Goal: Information Seeking & Learning: Learn about a topic

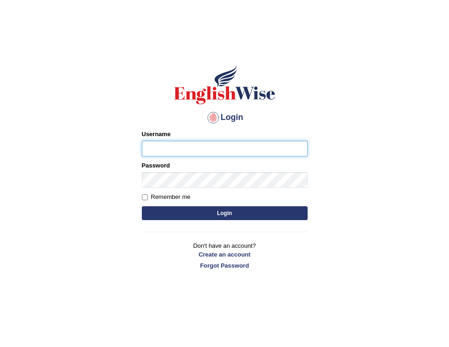
type input "pelinbaki"
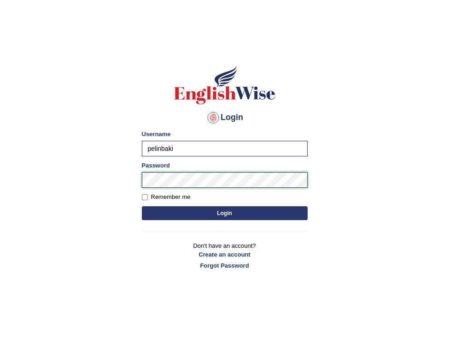
click at [134, 179] on div "Login Please fix the following errors: Username pelinbaki Password Remember me …" at bounding box center [225, 167] width 182 height 231
click at [174, 201] on label "Remember me" at bounding box center [166, 196] width 49 height 9
click at [148, 200] on input "Remember me" at bounding box center [145, 197] width 6 height 6
checkbox input "true"
click at [190, 209] on button "Login" at bounding box center [225, 213] width 166 height 14
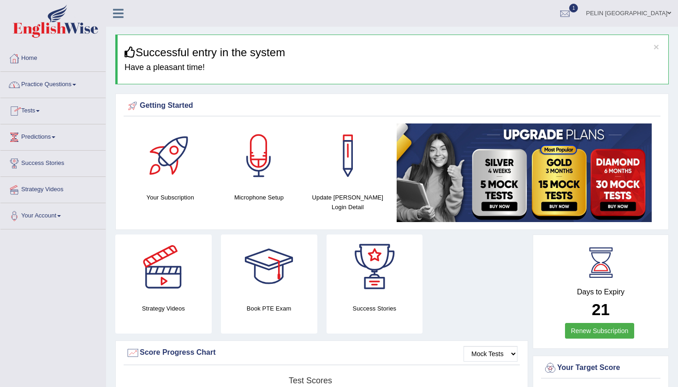
click at [39, 114] on link "Tests" at bounding box center [52, 109] width 105 height 23
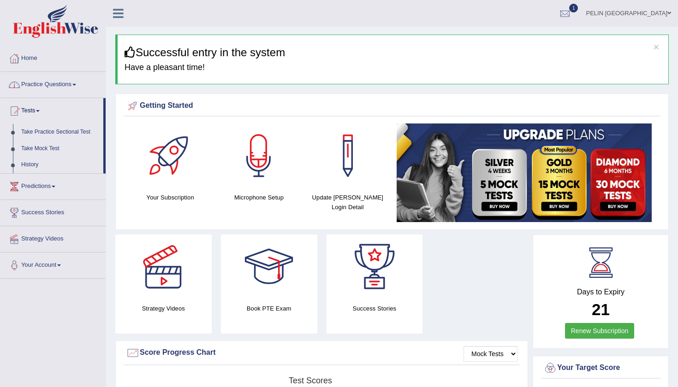
click at [52, 85] on link "Practice Questions" at bounding box center [52, 83] width 105 height 23
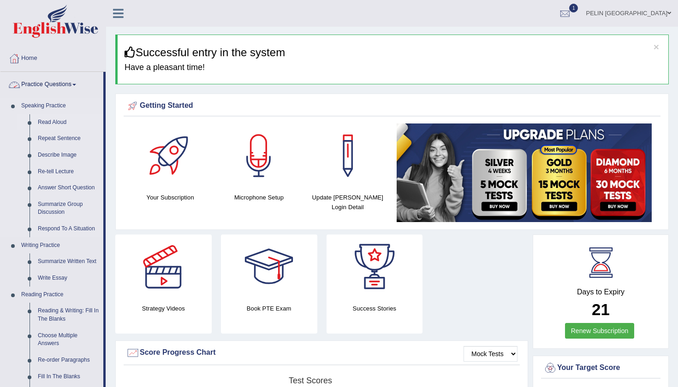
click at [55, 124] on link "Read Aloud" at bounding box center [69, 122] width 70 height 17
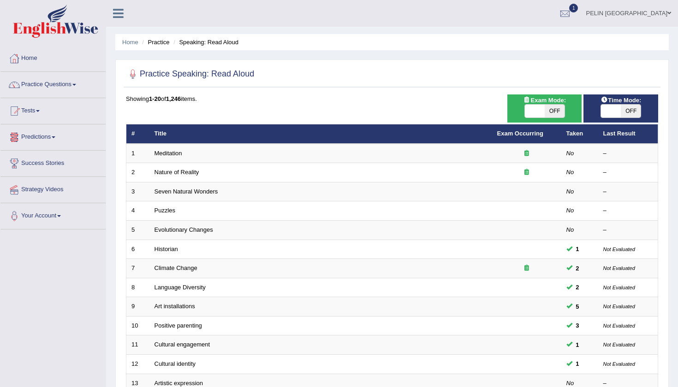
click at [555, 111] on span "OFF" at bounding box center [554, 111] width 20 height 13
checkbox input "true"
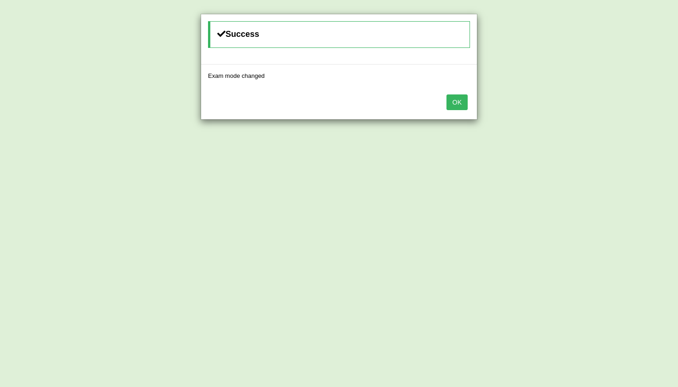
click at [464, 103] on button "OK" at bounding box center [456, 103] width 21 height 16
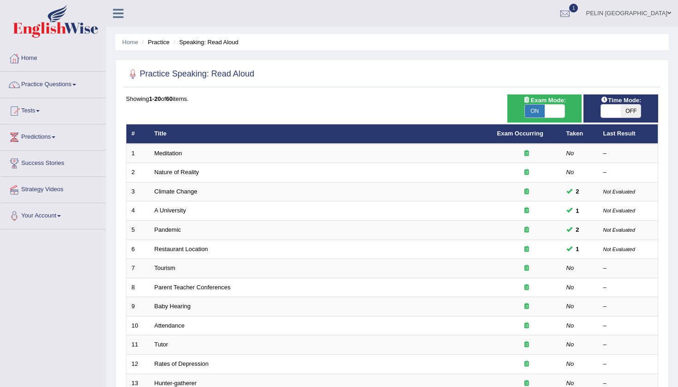
click at [632, 110] on span "OFF" at bounding box center [631, 111] width 20 height 13
checkbox input "true"
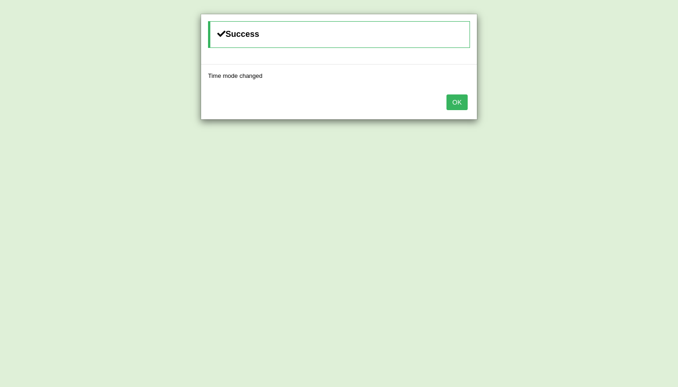
click at [452, 102] on button "OK" at bounding box center [456, 103] width 21 height 16
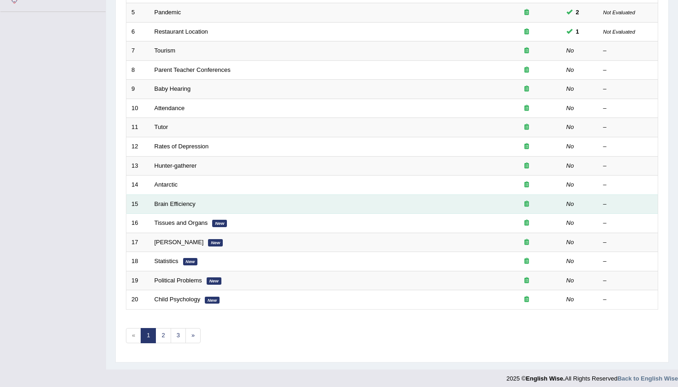
scroll to position [217, 0]
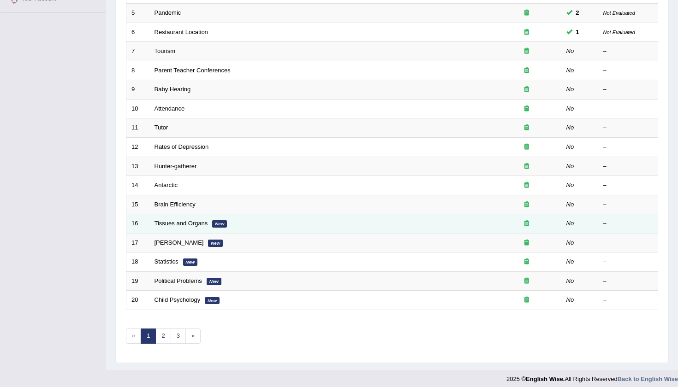
click at [199, 220] on link "Tissues and Organs" at bounding box center [180, 223] width 53 height 7
